Goal: Task Accomplishment & Management: Manage account settings

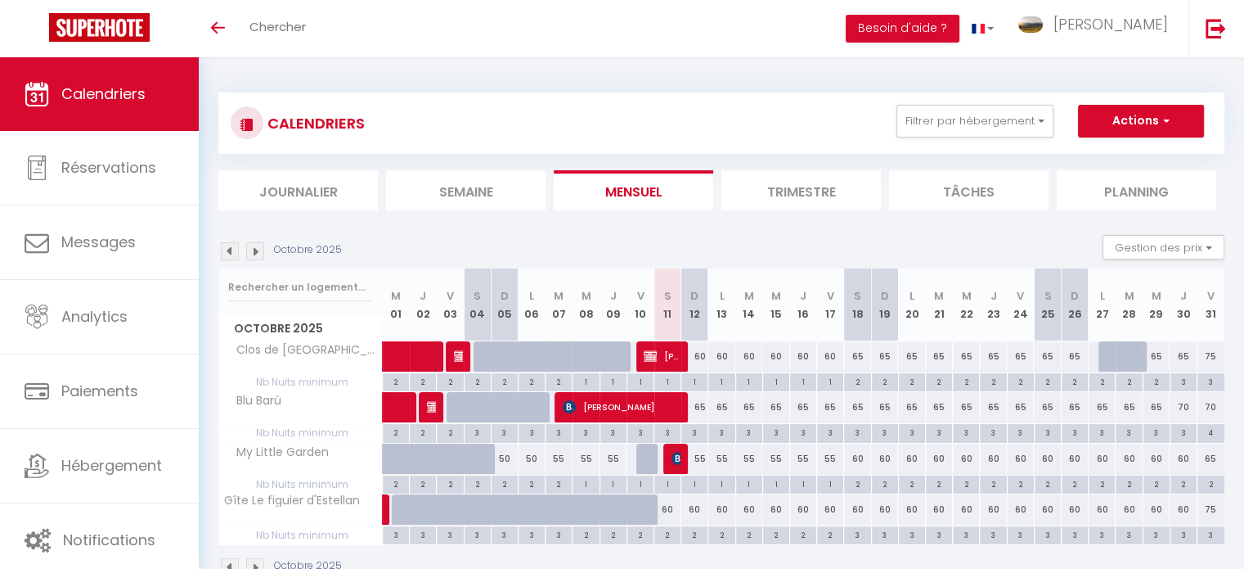
click at [700, 356] on div "60" at bounding box center [695, 356] width 27 height 30
type input "60"
type input "Dim 12 Octobre 2025"
type input "Lun 13 Octobre 2025"
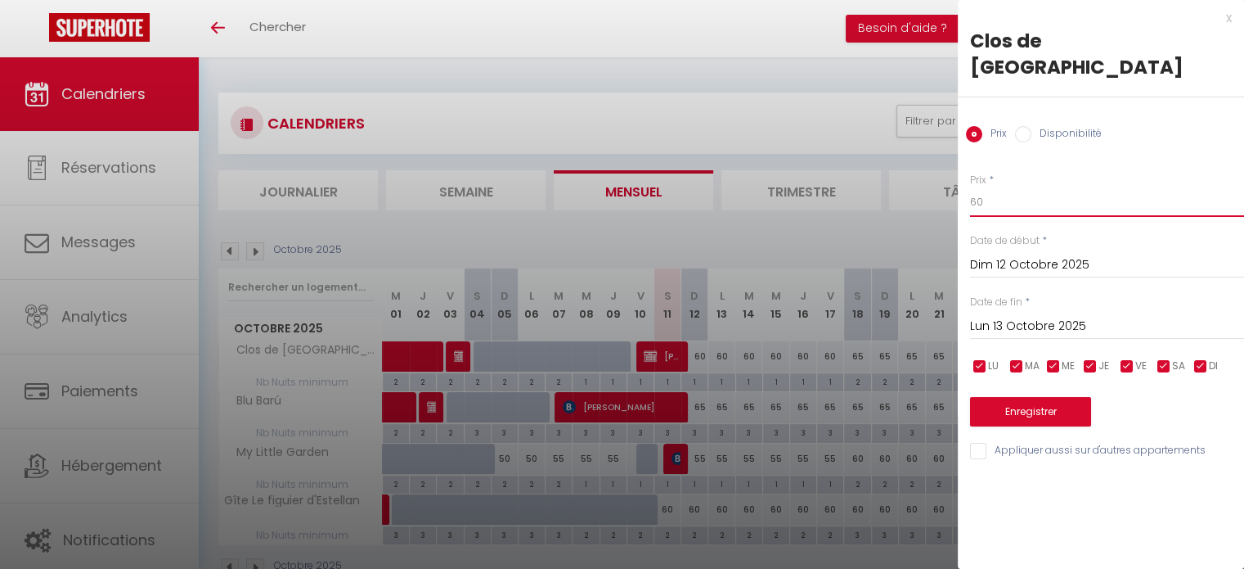
click at [993, 187] on input "60" at bounding box center [1107, 201] width 274 height 29
type input "6"
type input "55"
click at [1021, 316] on input "Lun 13 Octobre 2025" at bounding box center [1107, 326] width 274 height 21
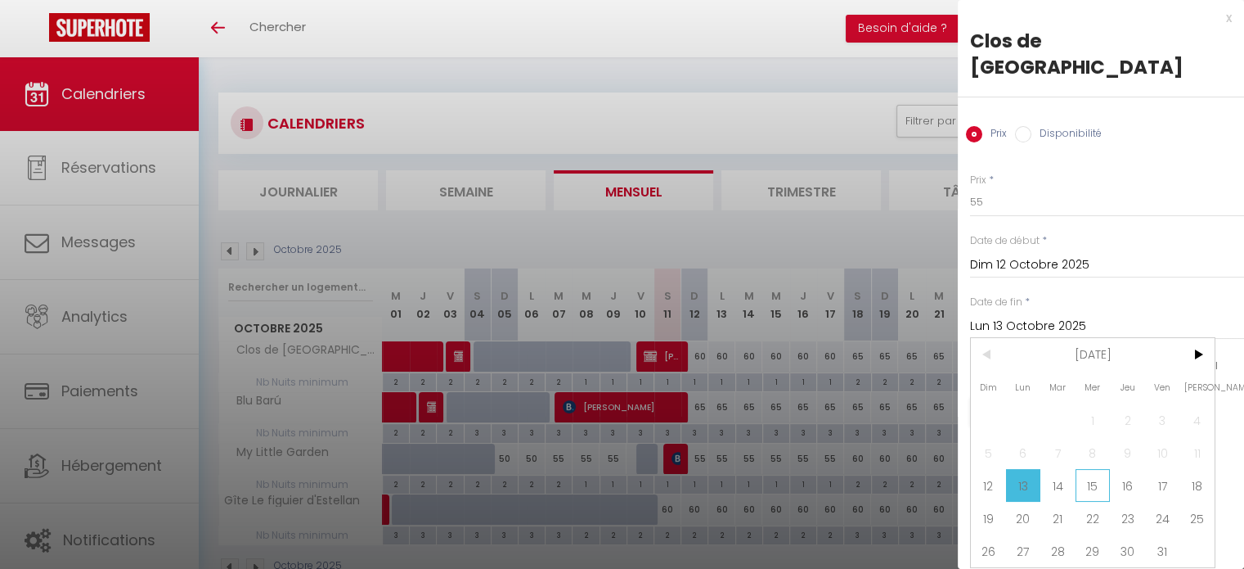
click at [1080, 469] on span "15" at bounding box center [1093, 485] width 35 height 33
type input "Mer 15 Octobre 2025"
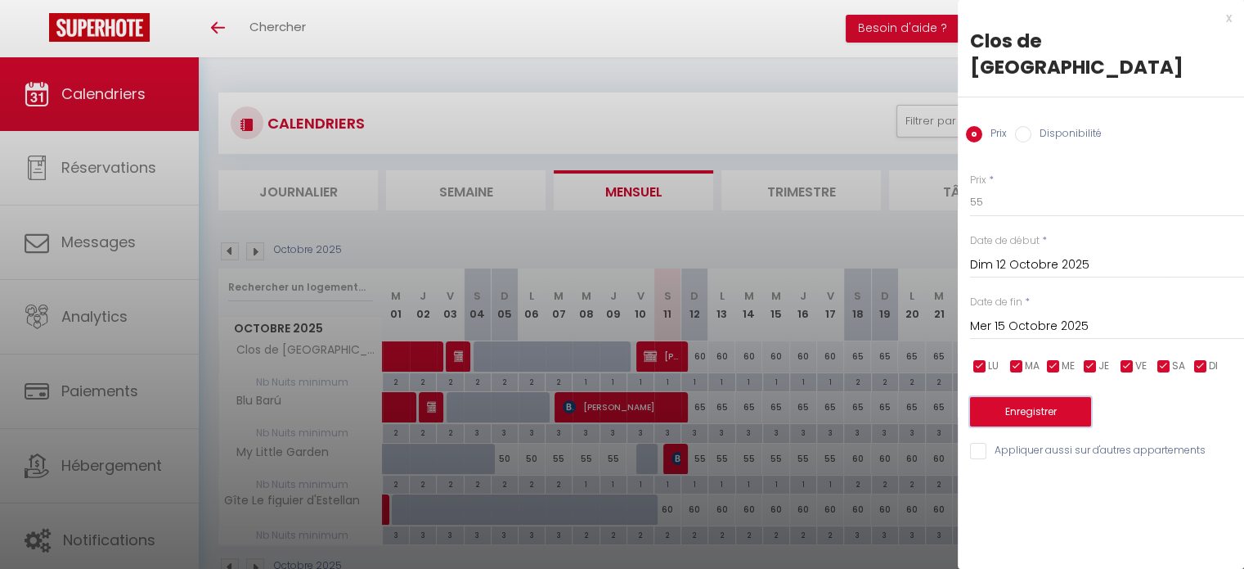
click at [1037, 397] on button "Enregistrer" at bounding box center [1030, 411] width 121 height 29
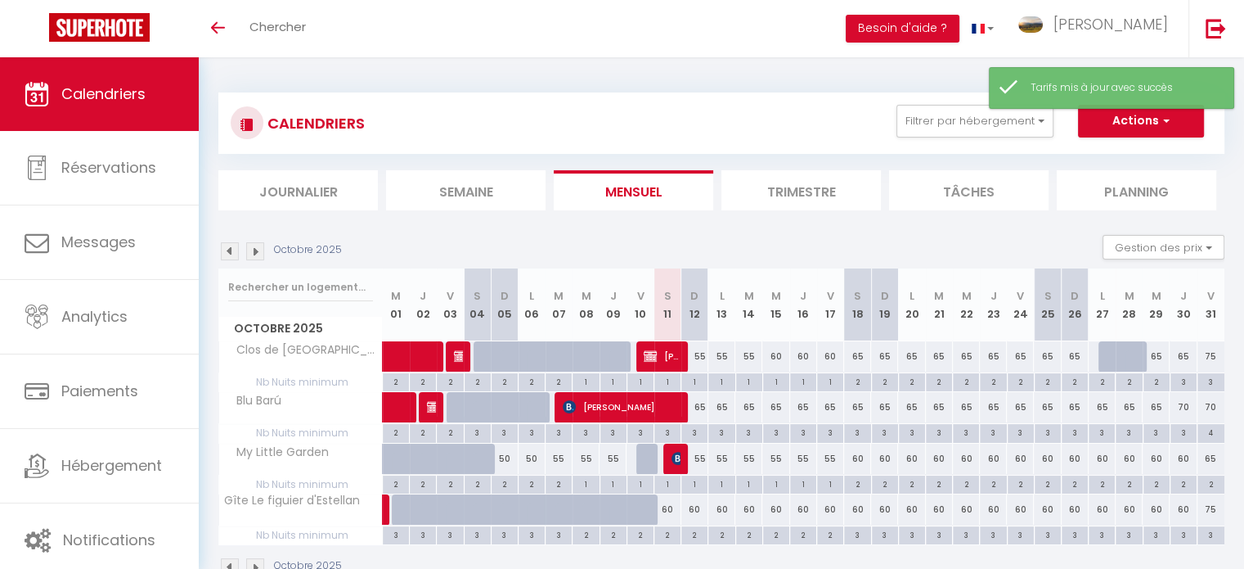
click at [700, 457] on div "55" at bounding box center [695, 458] width 27 height 30
type input "55"
type input "Dim 12 Octobre 2025"
type input "Lun 13 Octobre 2025"
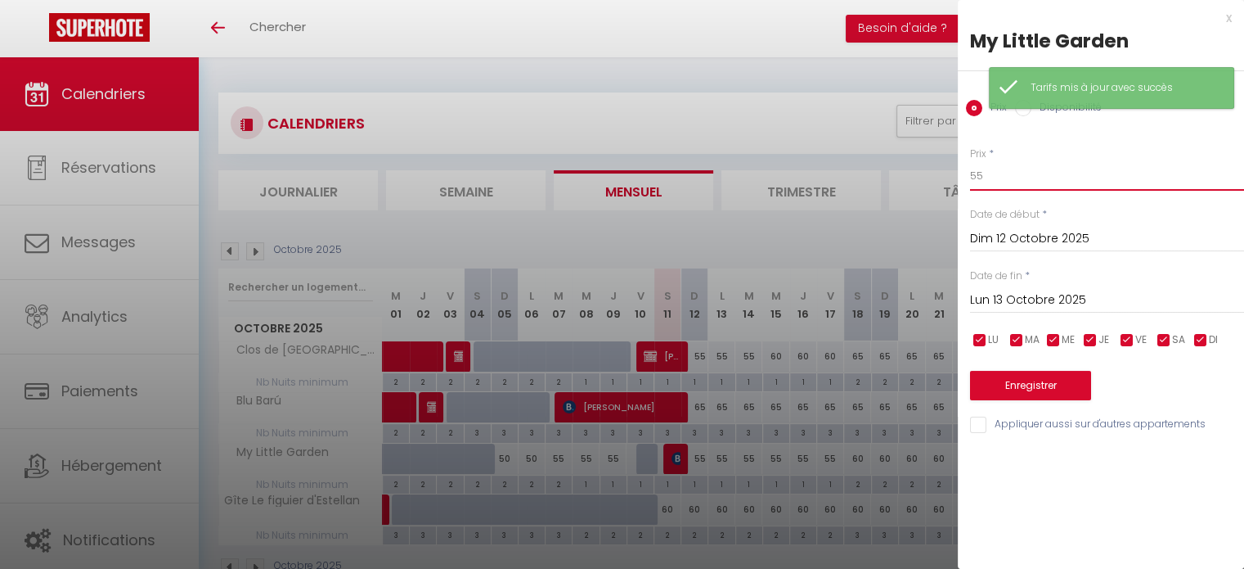
click at [991, 171] on input "55" at bounding box center [1107, 175] width 274 height 29
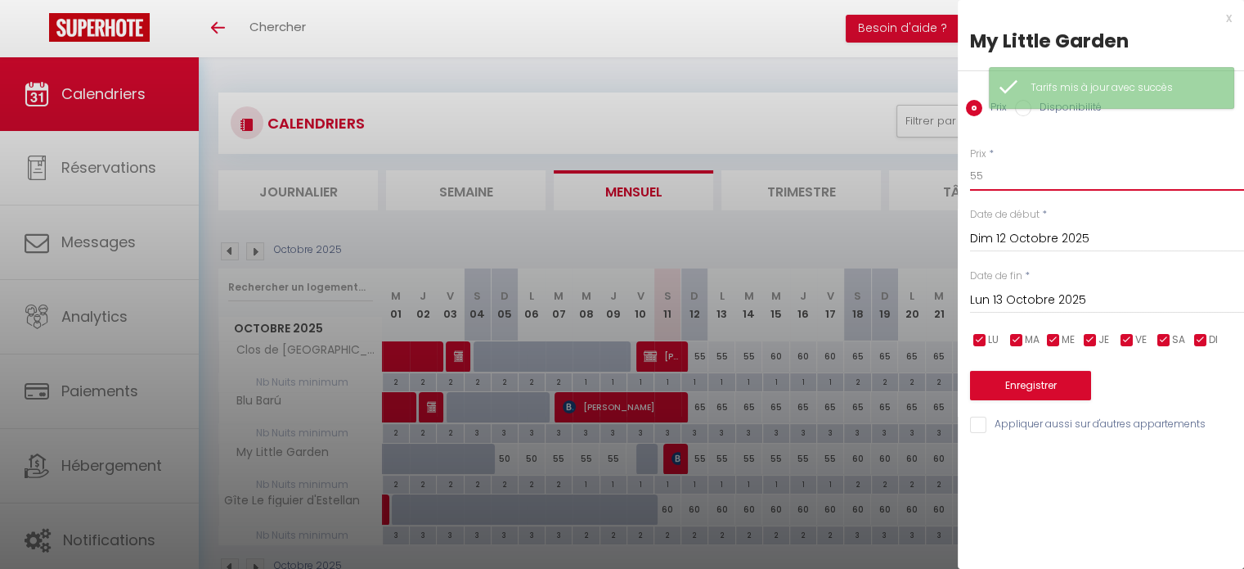
type input "5"
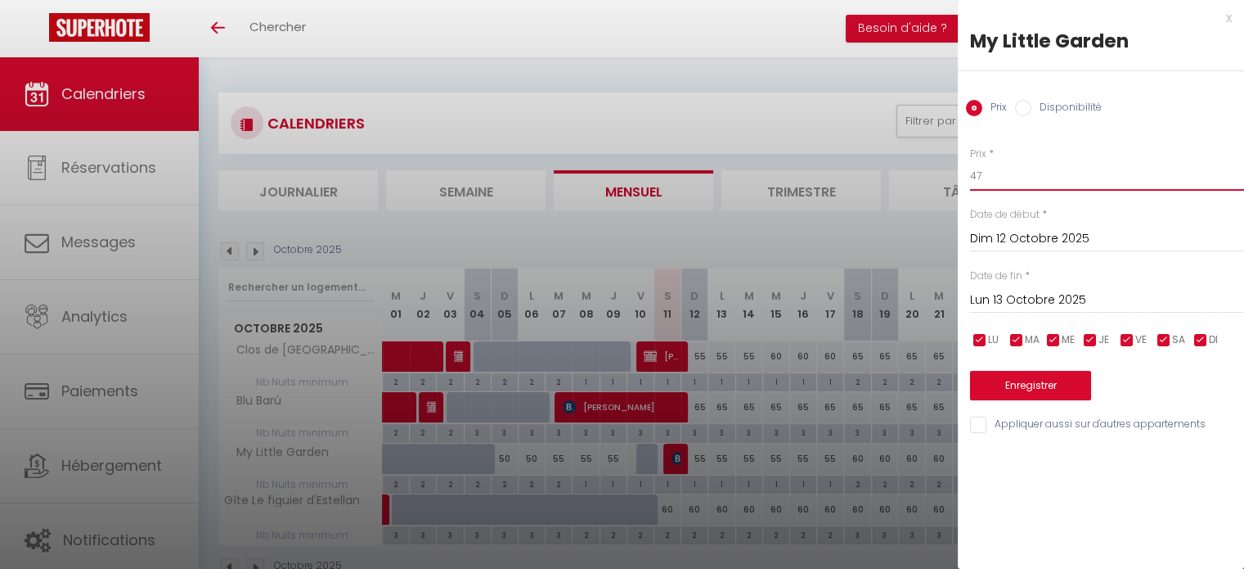
type input "47"
click at [1007, 297] on input "Lun 13 Octobre 2025" at bounding box center [1107, 300] width 274 height 21
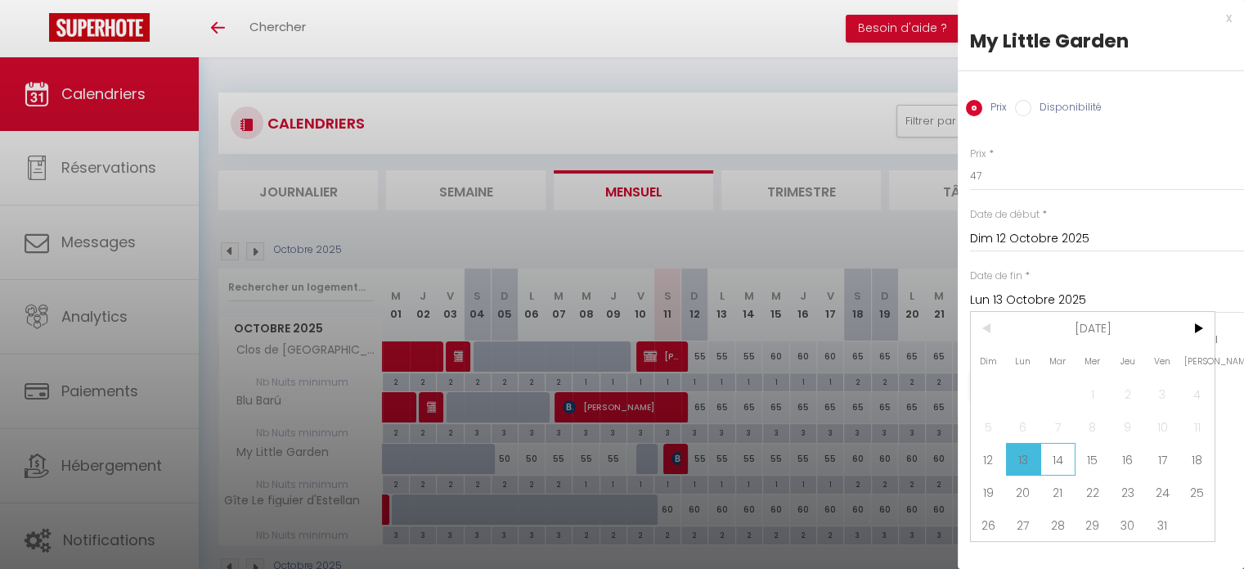
click at [1060, 461] on span "14" at bounding box center [1058, 459] width 35 height 33
type input "[DATE]"
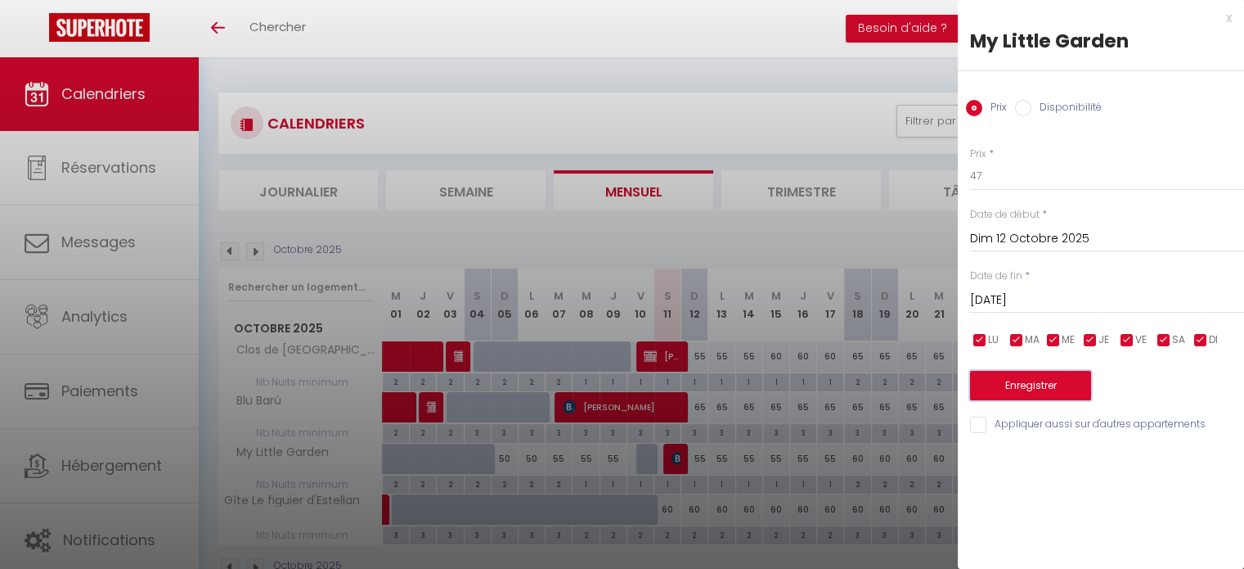
click at [1029, 389] on button "Enregistrer" at bounding box center [1030, 385] width 121 height 29
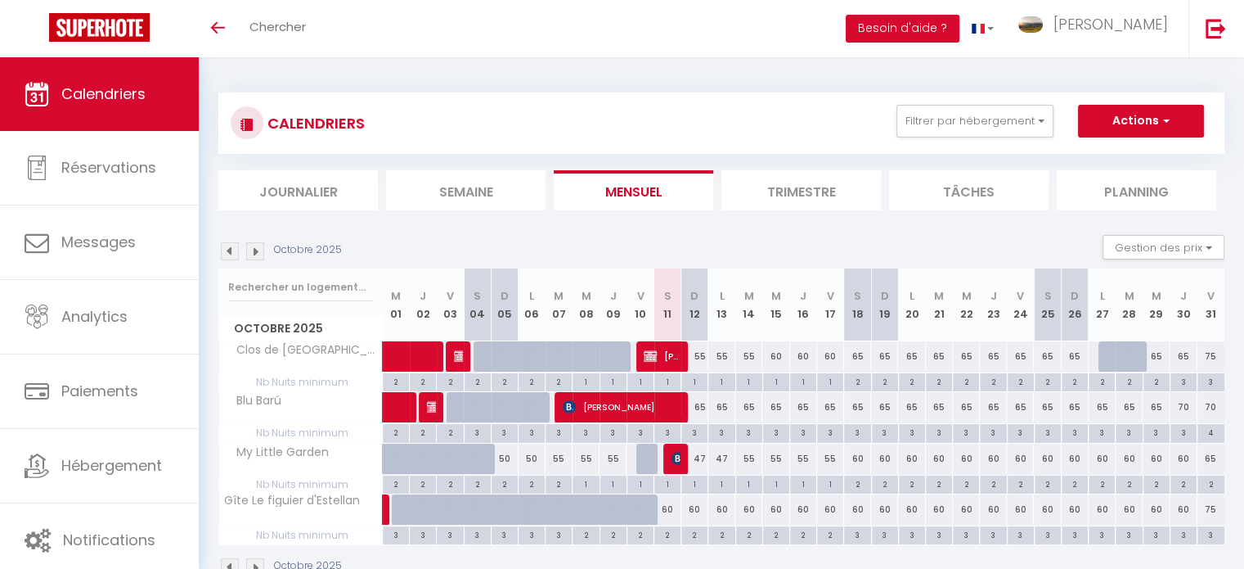
click at [858, 353] on div "65" at bounding box center [857, 356] width 27 height 30
type input "65"
type input "Sam 18 Octobre 2025"
type input "Dim 19 Octobre 2025"
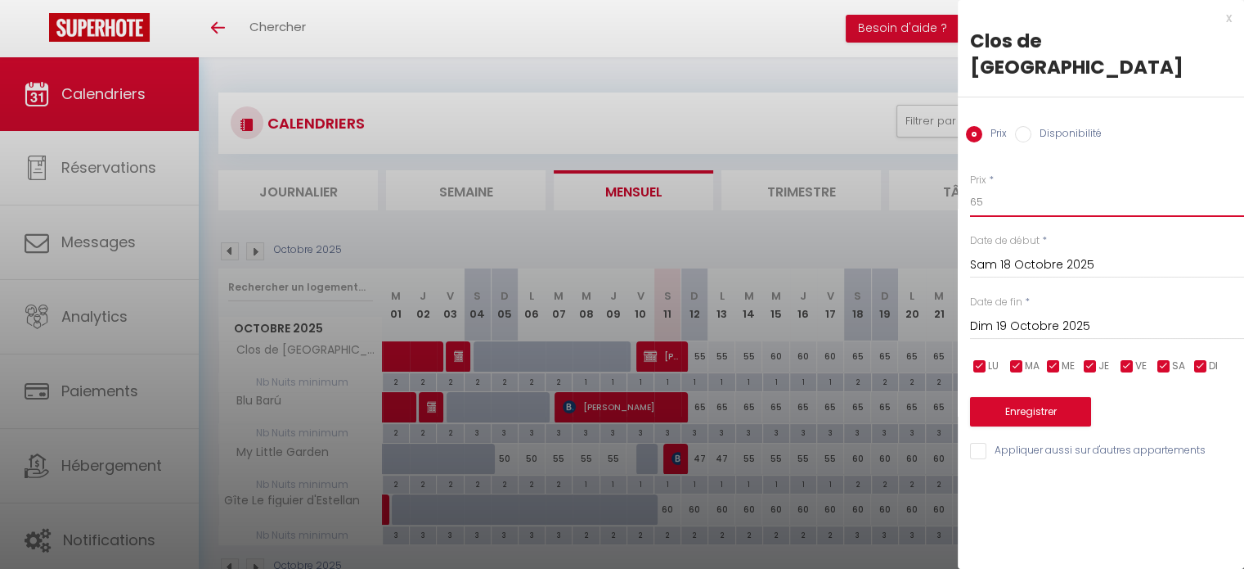
click at [997, 187] on input "65" at bounding box center [1107, 201] width 274 height 29
type input "60"
click at [1020, 316] on input "Dim 19 Octobre 2025" at bounding box center [1107, 326] width 274 height 21
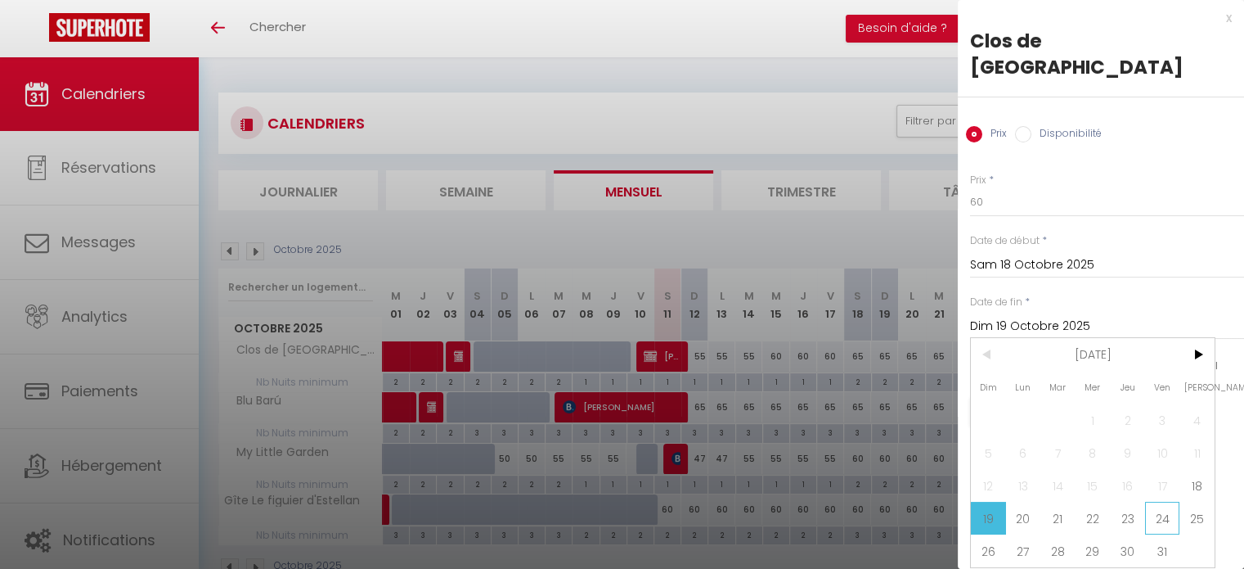
click at [1146, 502] on span "24" at bounding box center [1162, 518] width 35 height 33
type input "Ven 24 Octobre 2025"
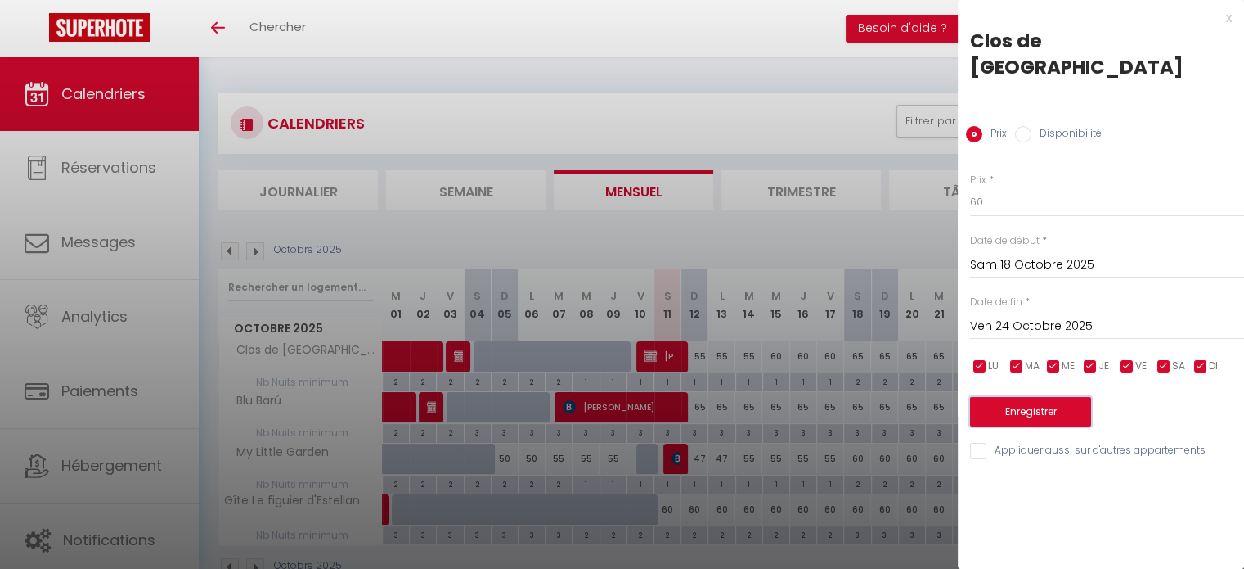
click at [1046, 397] on button "Enregistrer" at bounding box center [1030, 411] width 121 height 29
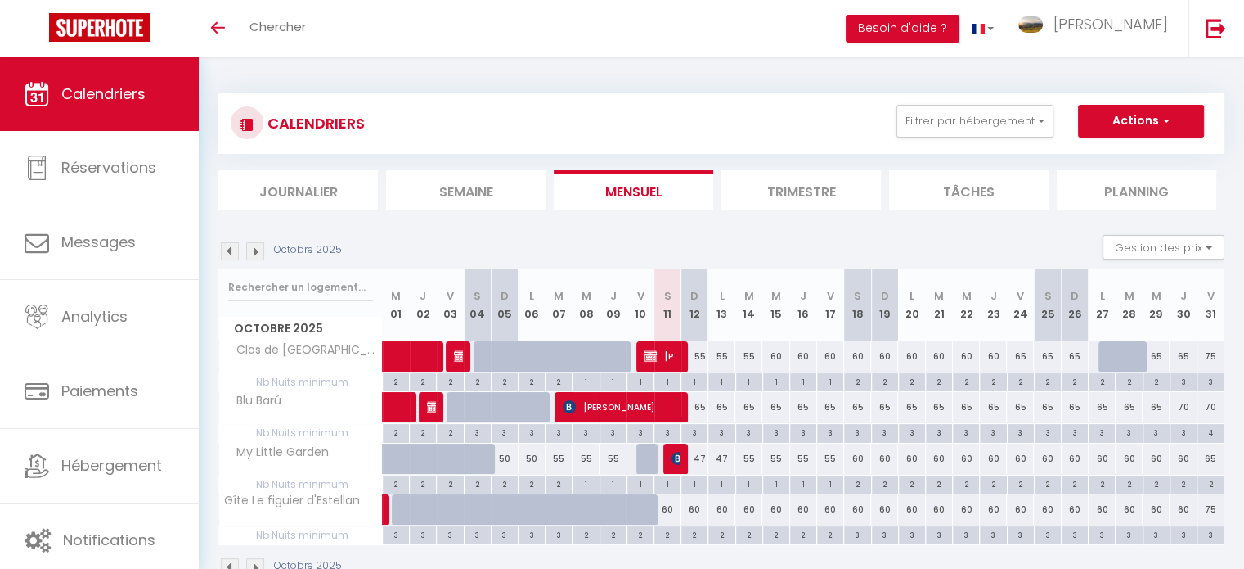
click at [854, 456] on div "60" at bounding box center [857, 458] width 27 height 30
type input "60"
type input "Sam 18 Octobre 2025"
type input "Dim 19 Octobre 2025"
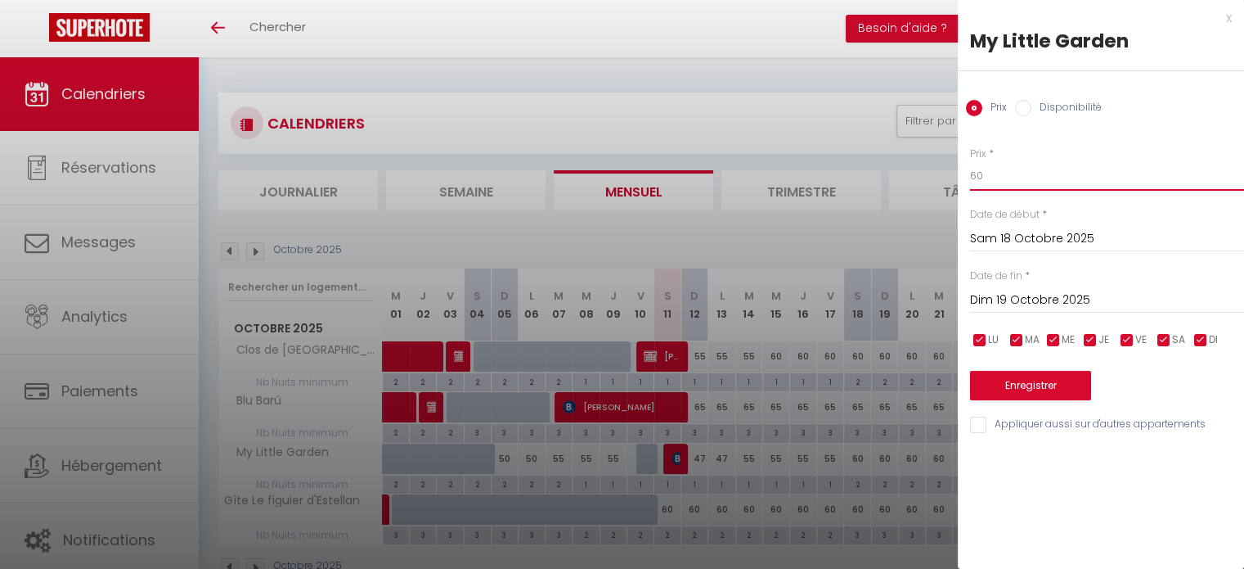
click at [1003, 176] on input "60" at bounding box center [1107, 175] width 274 height 29
type input "6"
type input "55"
click at [1024, 285] on div "[DATE] < [DATE] > Dim Lun Mar Mer Jeu Ven Sam 1 2 3 4 5 6 7 8 9 10 11 12 13 14 …" at bounding box center [1107, 298] width 274 height 29
click at [1034, 304] on input "Dim 19 Octobre 2025" at bounding box center [1107, 300] width 274 height 21
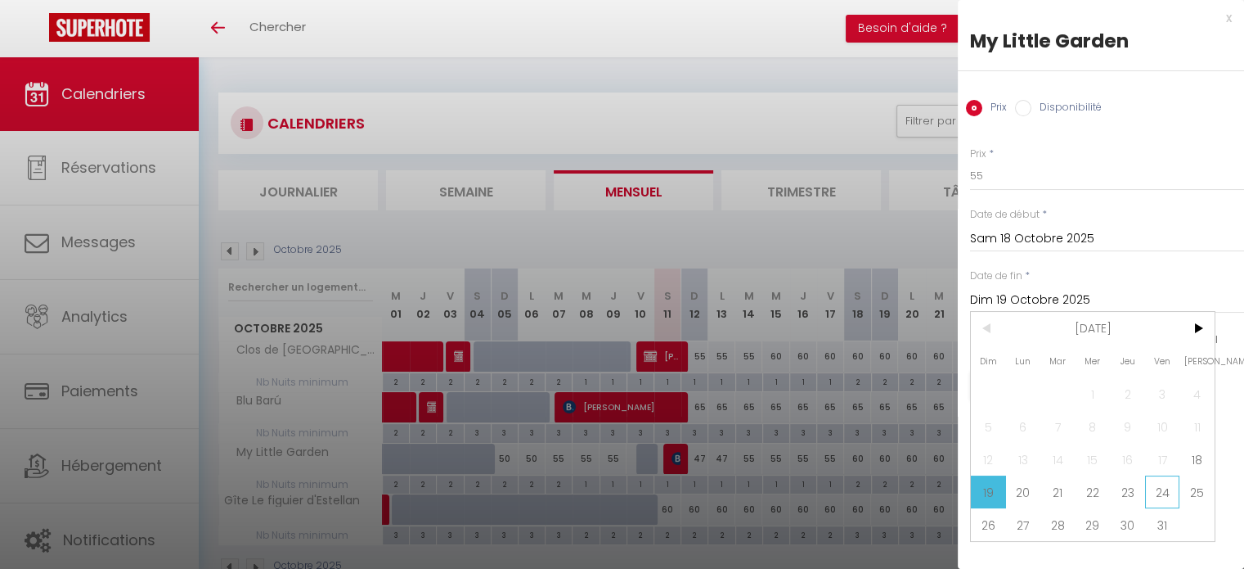
click at [1157, 499] on span "24" at bounding box center [1162, 491] width 35 height 33
type input "Ven 24 Octobre 2025"
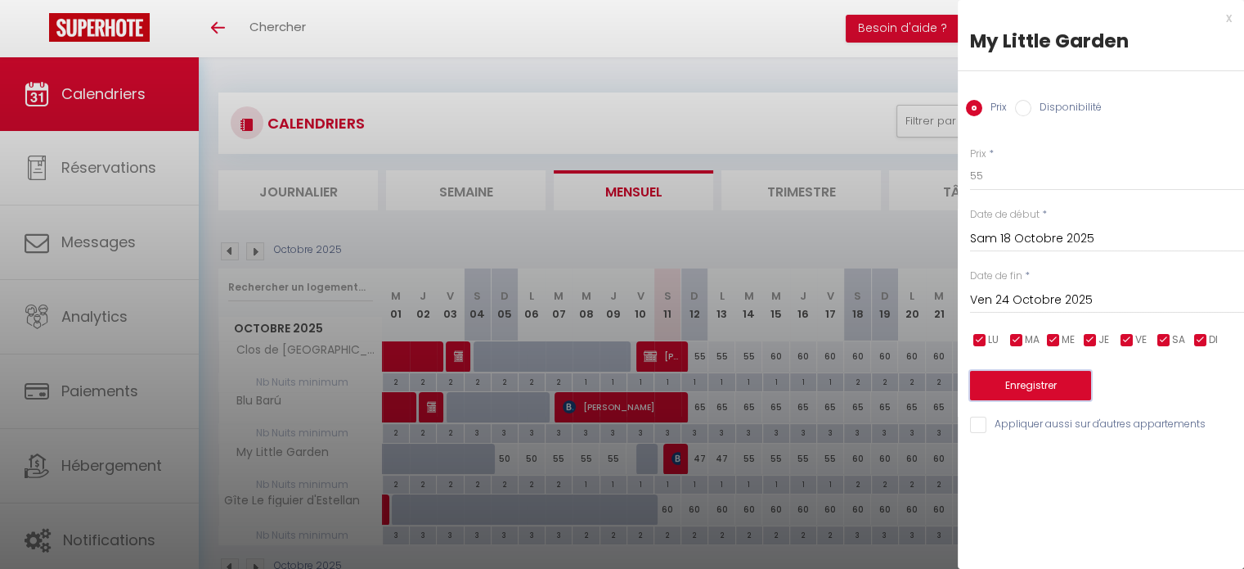
click at [1054, 389] on button "Enregistrer" at bounding box center [1030, 385] width 121 height 29
